Goal: Entertainment & Leisure: Consume media (video, audio)

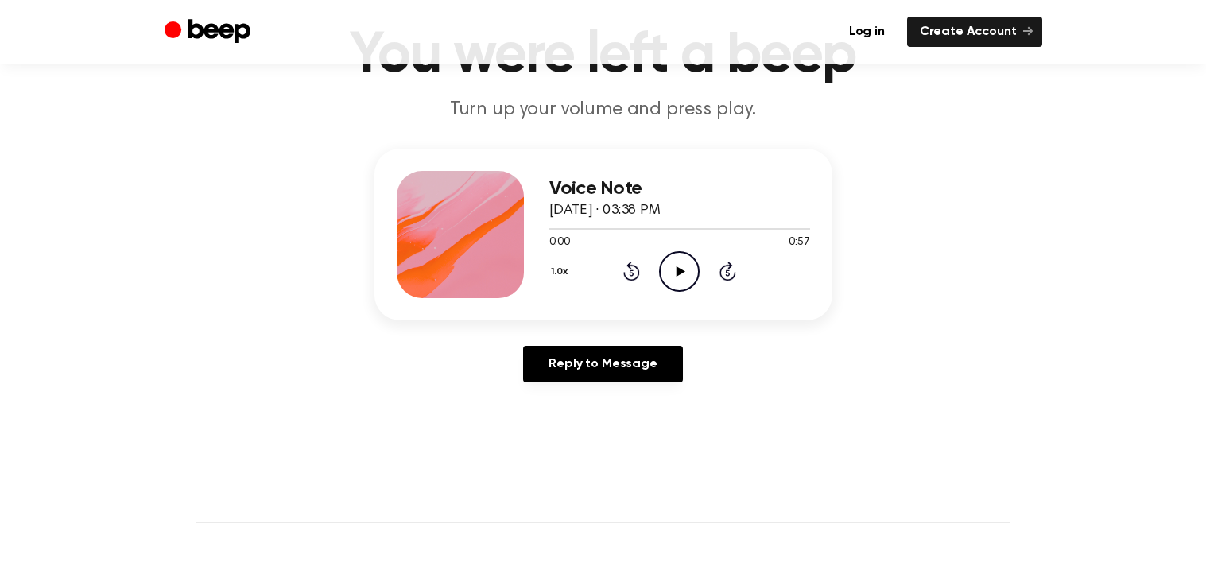
click at [674, 272] on icon "Play Audio" at bounding box center [679, 271] width 41 height 41
click at [628, 265] on icon at bounding box center [631, 271] width 17 height 19
click at [698, 273] on circle at bounding box center [679, 271] width 39 height 39
click at [811, 238] on div "Voice Note August 19, 2025 · 03:38 PM 0:48 0:57 Your browser does not support t…" at bounding box center [603, 235] width 458 height 172
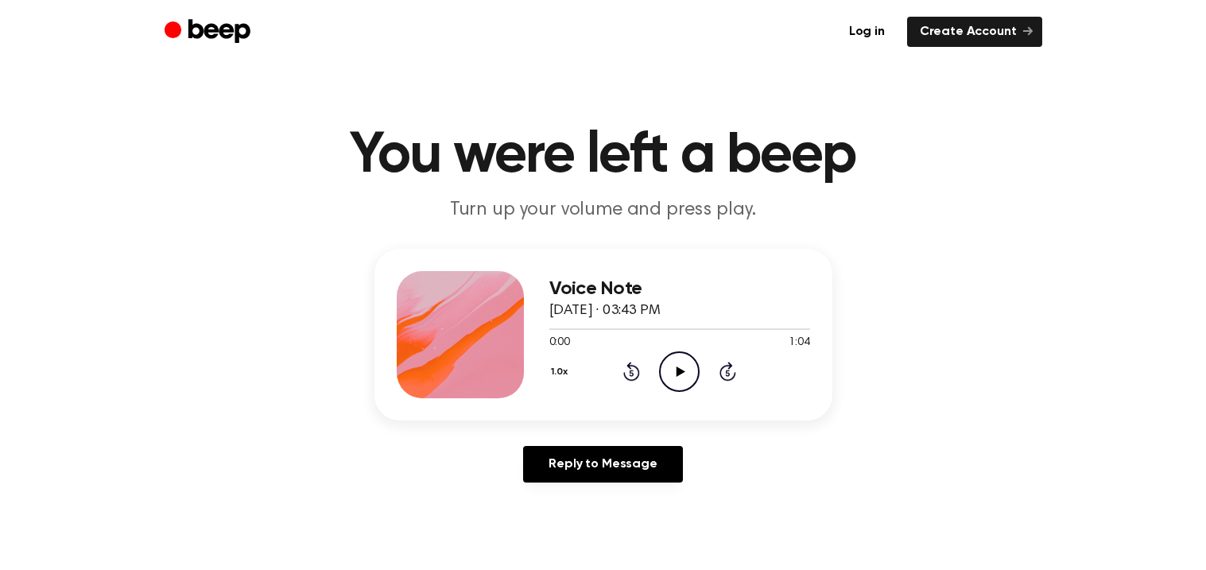
click at [678, 364] on icon "Play Audio" at bounding box center [679, 371] width 41 height 41
click at [634, 372] on icon "Rewind 5 seconds" at bounding box center [630, 371] width 17 height 21
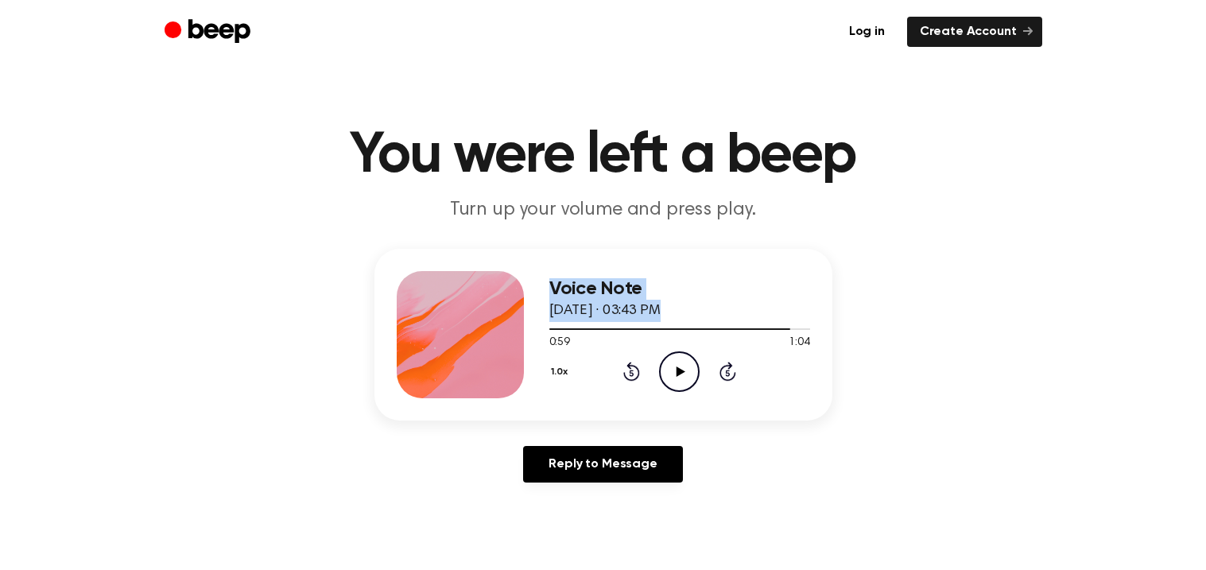
drag, startPoint x: 785, startPoint y: 324, endPoint x: 337, endPoint y: 344, distance: 448.8
click at [337, 344] on div "Voice Note August 19, 2025 · 03:43 PM 0:59 1:04 Your browser does not support t…" at bounding box center [603, 372] width 1168 height 246
click at [559, 331] on div at bounding box center [679, 328] width 261 height 13
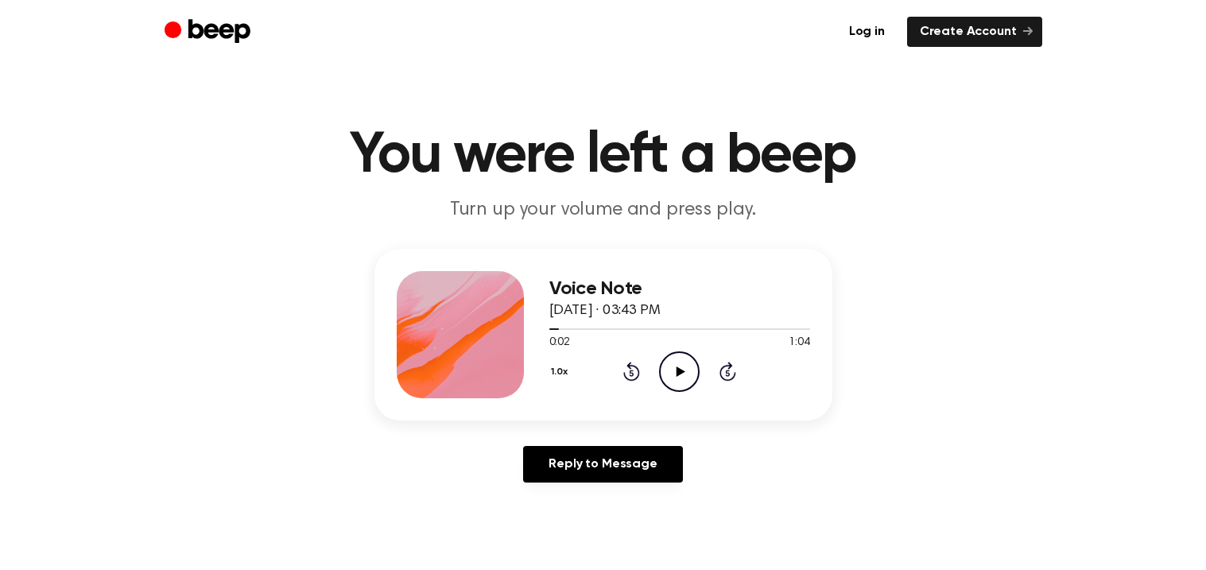
click at [660, 362] on icon "Play Audio" at bounding box center [679, 371] width 41 height 41
click at [665, 362] on icon "Play Audio" at bounding box center [679, 371] width 41 height 41
click at [688, 370] on icon "Play Audio" at bounding box center [679, 371] width 41 height 41
click at [687, 370] on icon "Pause Audio" at bounding box center [679, 371] width 41 height 41
click at [687, 370] on icon "Play Audio" at bounding box center [679, 371] width 41 height 41
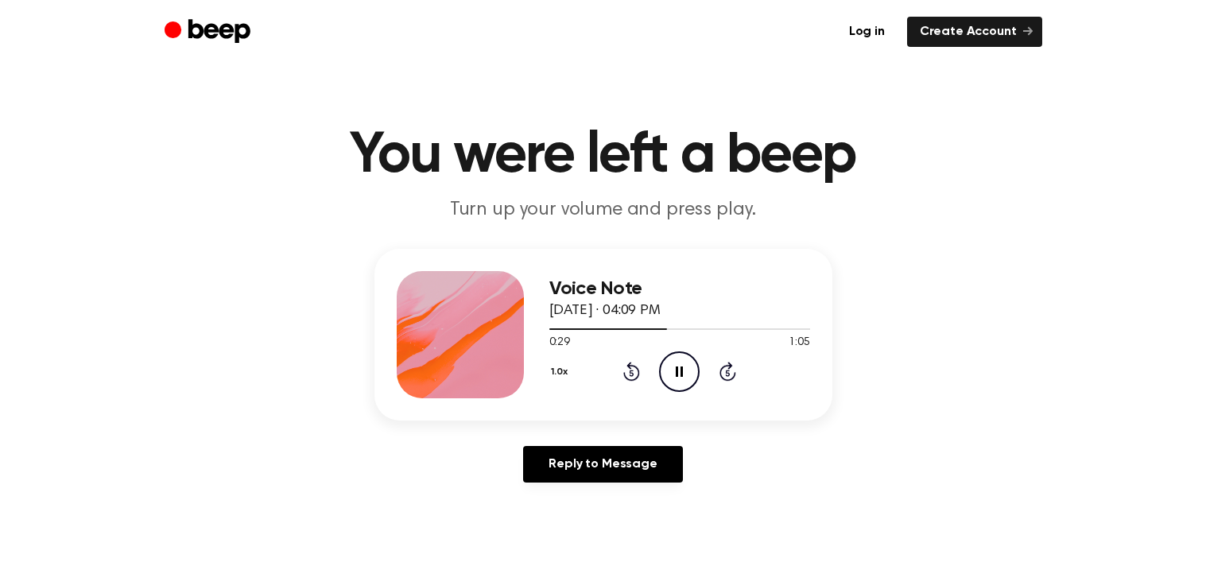
click at [680, 370] on icon "Pause Audio" at bounding box center [679, 371] width 41 height 41
click at [680, 370] on icon at bounding box center [680, 371] width 9 height 10
click at [680, 370] on icon "Pause Audio" at bounding box center [679, 371] width 41 height 41
click at [635, 375] on icon "Rewind 5 seconds" at bounding box center [630, 371] width 17 height 21
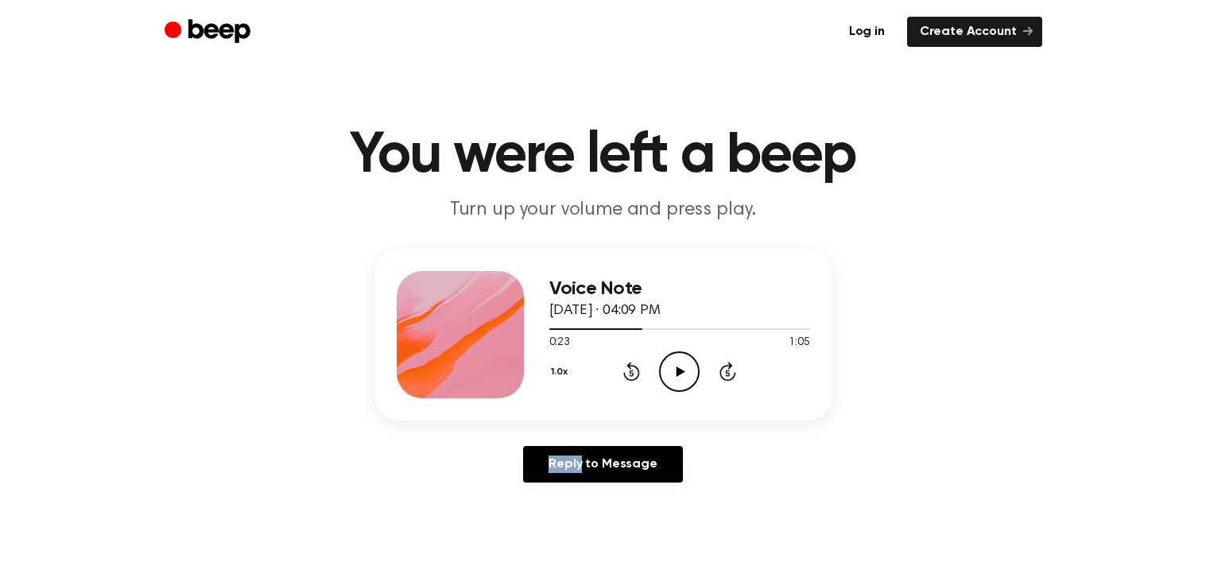
click at [690, 368] on icon "Play Audio" at bounding box center [679, 371] width 41 height 41
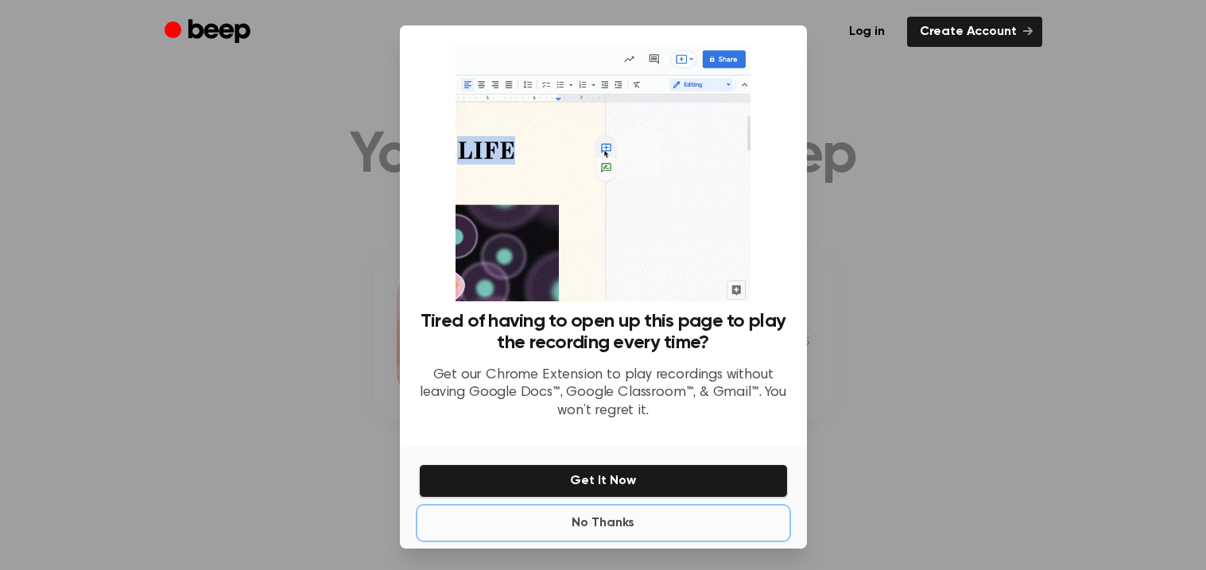
click at [573, 515] on button "No Thanks" at bounding box center [603, 523] width 369 height 32
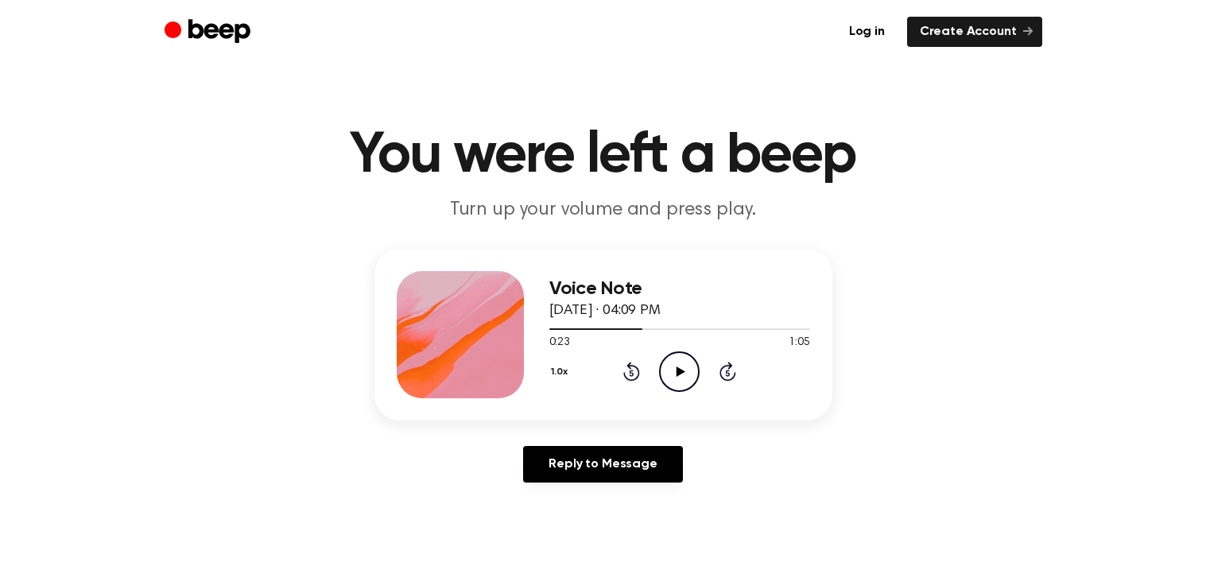
click at [680, 379] on icon "Play Audio" at bounding box center [679, 371] width 41 height 41
click at [629, 373] on icon "Rewind 5 seconds" at bounding box center [630, 371] width 17 height 21
click at [650, 372] on div "1.0x Rewind 5 seconds Play Audio Skip 5 seconds" at bounding box center [679, 371] width 261 height 41
click at [672, 371] on icon "Play Audio" at bounding box center [679, 371] width 41 height 41
click at [686, 373] on icon "Play Audio" at bounding box center [679, 371] width 41 height 41
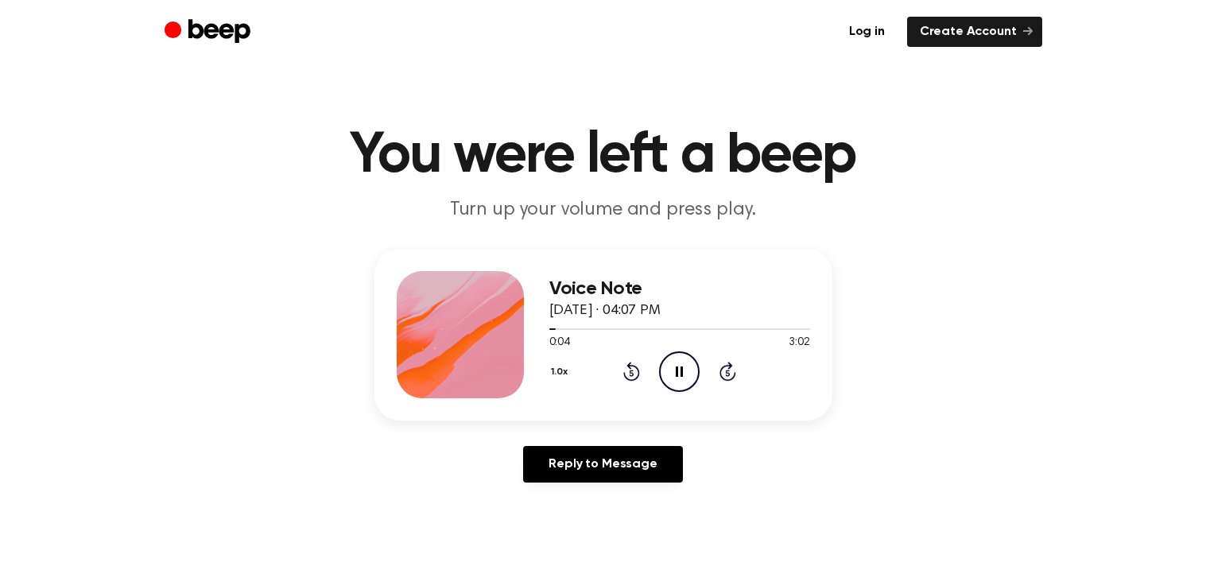
click at [681, 377] on icon "Pause Audio" at bounding box center [679, 371] width 41 height 41
click at [681, 377] on icon "Play Audio" at bounding box center [679, 371] width 41 height 41
click at [692, 366] on icon "Play Audio" at bounding box center [679, 371] width 41 height 41
click at [676, 381] on icon "Play Audio" at bounding box center [679, 371] width 41 height 41
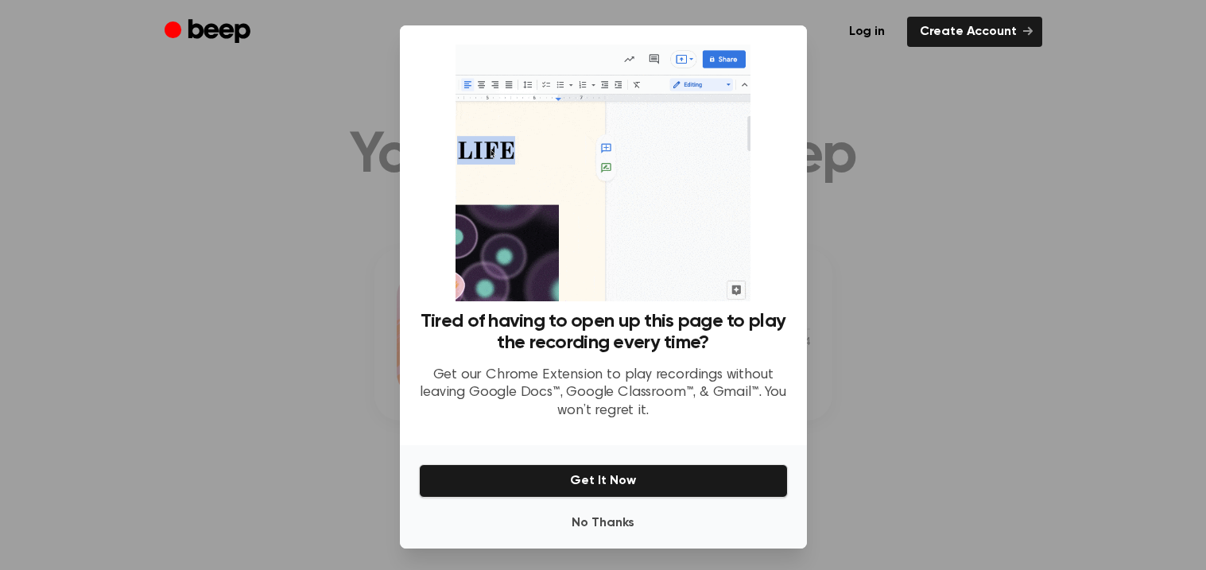
click at [574, 539] on div "No Thanks Get It Now" at bounding box center [603, 496] width 407 height 103
click at [586, 533] on button "No Thanks" at bounding box center [603, 523] width 369 height 32
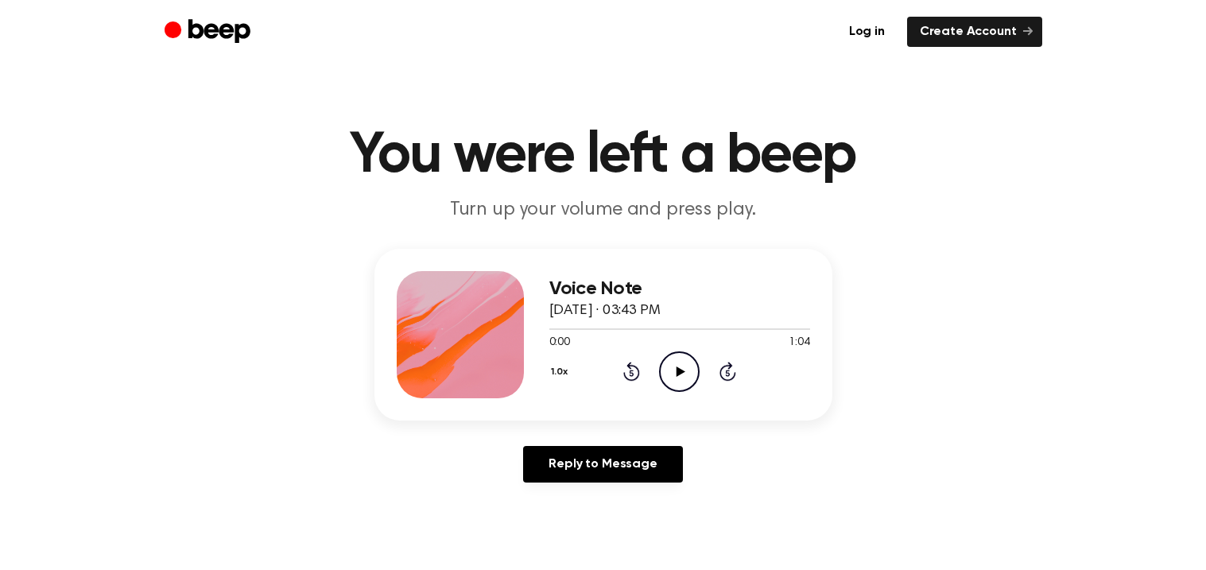
click at [672, 384] on icon "Play Audio" at bounding box center [679, 371] width 41 height 41
